Goal: Transaction & Acquisition: Book appointment/travel/reservation

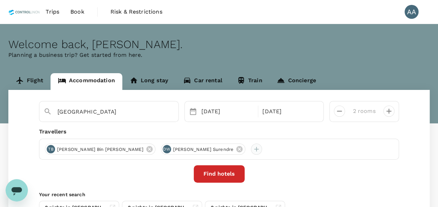
click at [251, 148] on div at bounding box center [256, 149] width 11 height 11
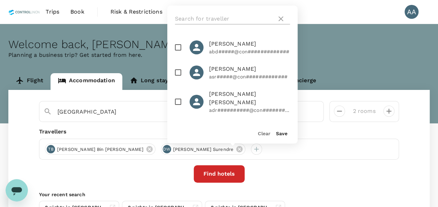
click at [206, 22] on input "text" at bounding box center [224, 18] width 99 height 11
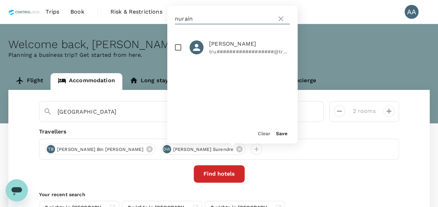
type input "nurain"
click at [181, 47] on input "checkbox" at bounding box center [178, 47] width 15 height 15
checkbox input "true"
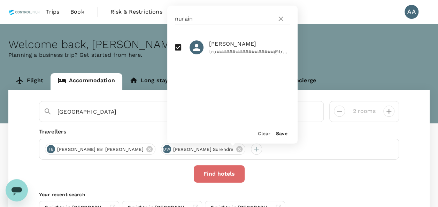
click at [212, 172] on button "Find hotels" at bounding box center [219, 173] width 51 height 17
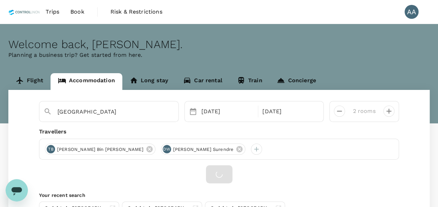
click at [391, 114] on icon "decrease" at bounding box center [389, 111] width 8 height 8
type input "3 rooms"
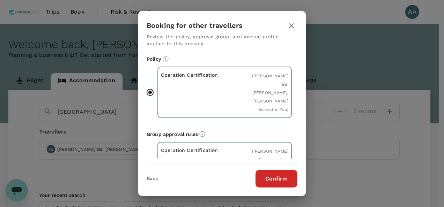
click at [287, 176] on button "Confirm" at bounding box center [276, 178] width 42 height 17
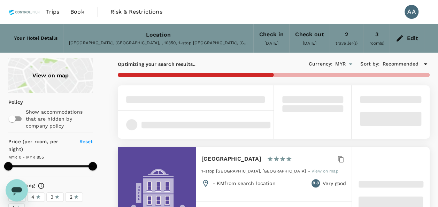
type input "854"
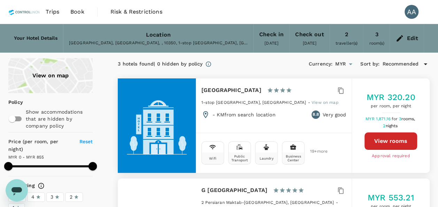
click at [410, 42] on div "Edit" at bounding box center [413, 38] width 12 height 10
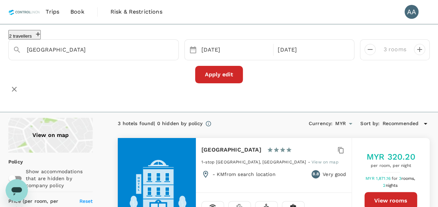
click at [41, 37] on icon "button" at bounding box center [38, 34] width 7 height 7
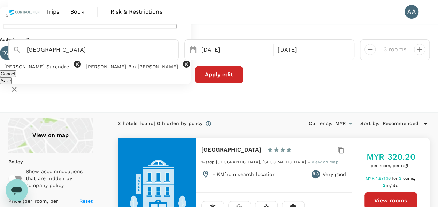
click at [14, 21] on input "text" at bounding box center [8, 15] width 10 height 12
click at [72, 46] on div "NURAIN BINTI MASRAN" at bounding box center [54, 42] width 47 height 8
type input "NURAIN BINTI MASRAN"
click at [12, 84] on button "Save" at bounding box center [6, 80] width 12 height 7
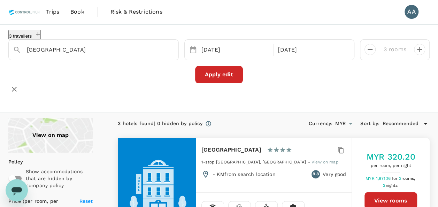
scroll to position [35, 0]
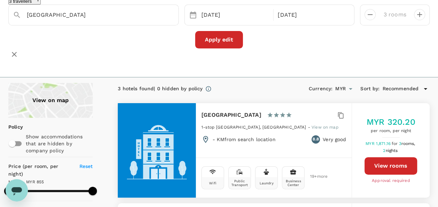
click at [211, 46] on button "Apply edit" at bounding box center [219, 39] width 48 height 17
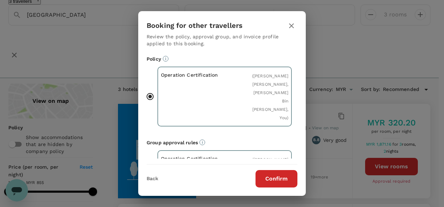
click at [273, 179] on button "Confirm" at bounding box center [276, 178] width 42 height 17
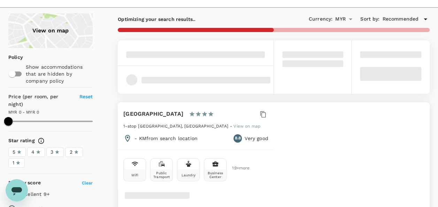
scroll to position [139, 0]
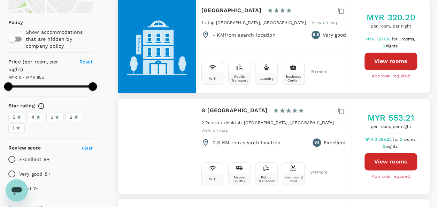
type input "854"
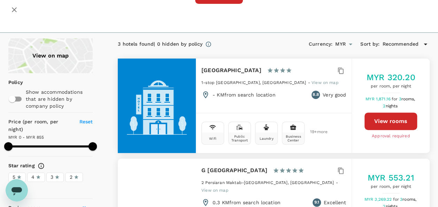
scroll to position [70, 0]
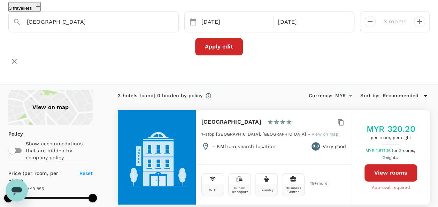
scroll to position [0, 0]
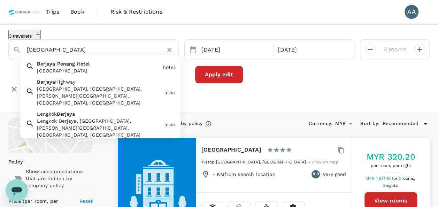
drag, startPoint x: 102, startPoint y: 55, endPoint x: -48, endPoint y: 48, distance: 150.5
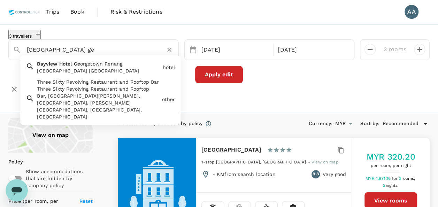
click at [82, 73] on div "[GEOGRAPHIC_DATA] [GEOGRAPHIC_DATA]" at bounding box center [98, 70] width 123 height 7
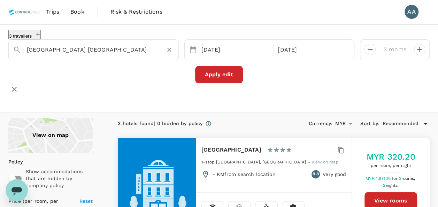
type input "[GEOGRAPHIC_DATA] [GEOGRAPHIC_DATA]"
click at [213, 79] on button "Apply edit" at bounding box center [219, 74] width 48 height 17
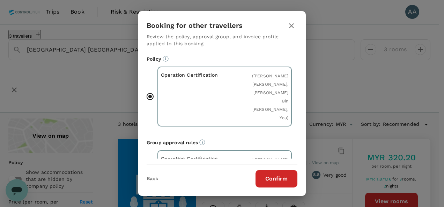
click at [287, 172] on button "Confirm" at bounding box center [276, 178] width 42 height 17
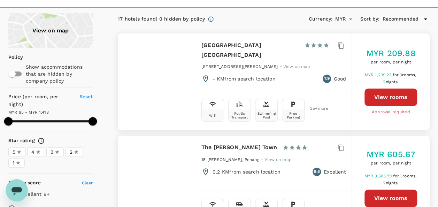
scroll to position [70, 0]
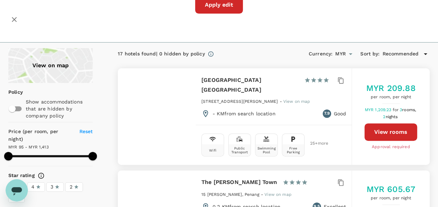
click at [388, 133] on button "View rooms" at bounding box center [391, 131] width 53 height 17
type input "1413.12"
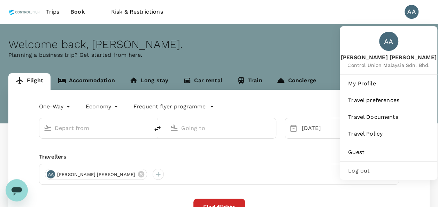
click at [412, 15] on div "AA" at bounding box center [412, 12] width 14 height 14
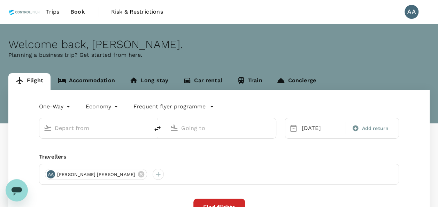
type input "Jambi, Indonesia (any)"
type input "Batam, Indonesia (any)"
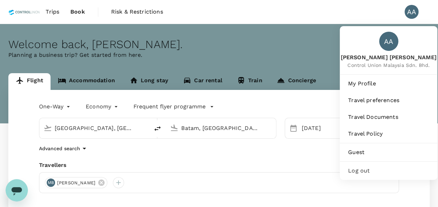
click at [409, 16] on div "AA" at bounding box center [412, 12] width 14 height 14
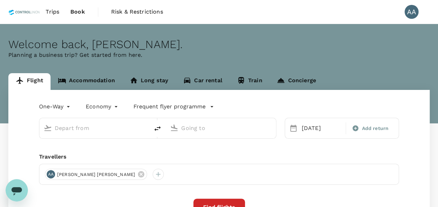
type input "Jambi, Indonesia (any)"
type input "Batam, Indonesia (any)"
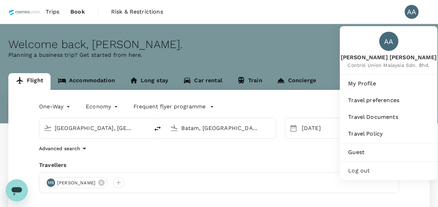
click at [409, 10] on div "AA" at bounding box center [412, 12] width 14 height 14
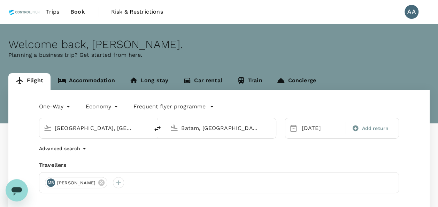
click at [409, 10] on div "AA" at bounding box center [412, 12] width 14 height 14
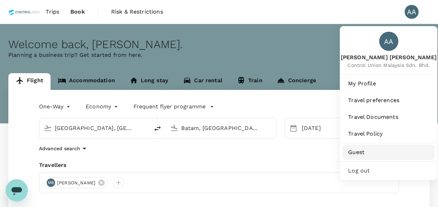
click at [369, 152] on span "Guest" at bounding box center [388, 152] width 81 height 8
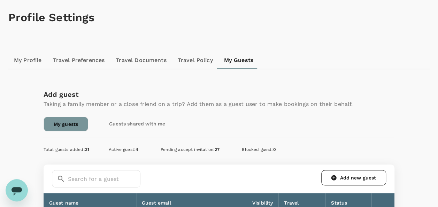
scroll to position [70, 0]
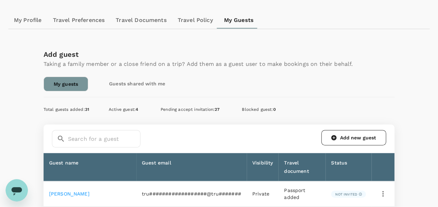
click at [66, 87] on link "My guests" at bounding box center [66, 84] width 45 height 15
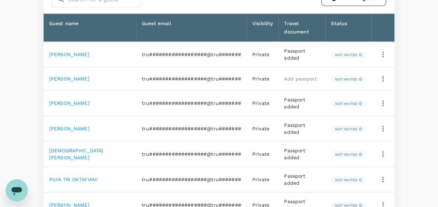
scroll to position [0, 0]
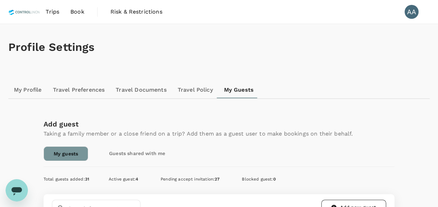
click at [76, 12] on span "Book" at bounding box center [77, 12] width 14 height 8
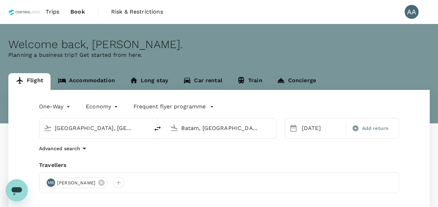
type input "Jambi, Indonesia (any)"
type input "Batam, Indonesia (any)"
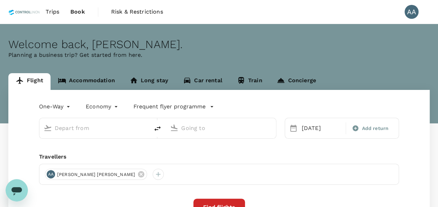
type input "Jambi, Indonesia (any)"
type input "Batam, Indonesia (any)"
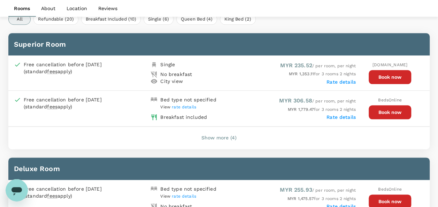
scroll to position [346, 0]
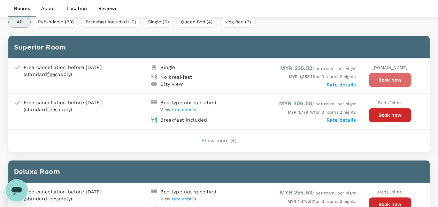
click at [381, 77] on button "Book now" at bounding box center [390, 80] width 43 height 14
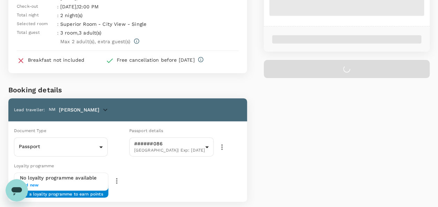
scroll to position [105, 0]
